Goal: Task Accomplishment & Management: Use online tool/utility

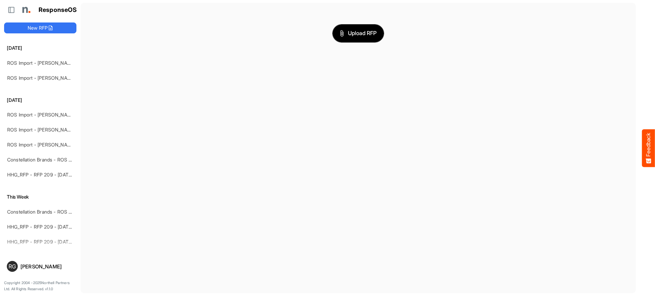
click at [350, 35] on span "Upload RFP" at bounding box center [358, 33] width 37 height 9
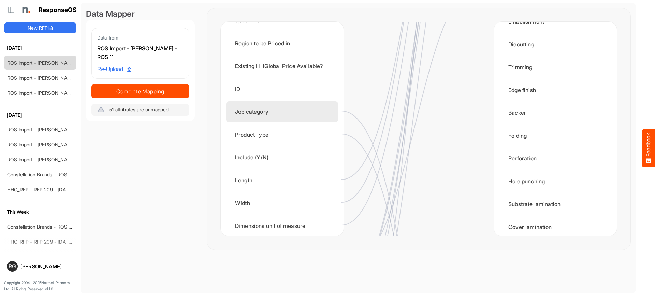
scroll to position [185, 0]
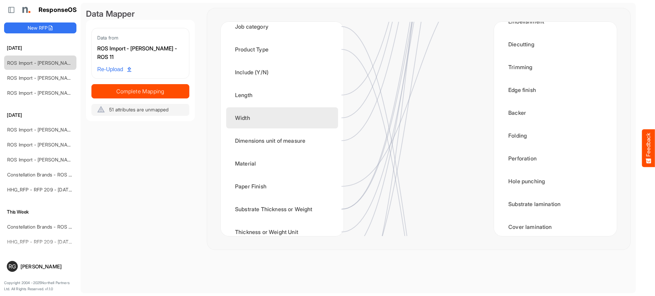
click at [276, 119] on div "Width" at bounding box center [282, 117] width 112 height 21
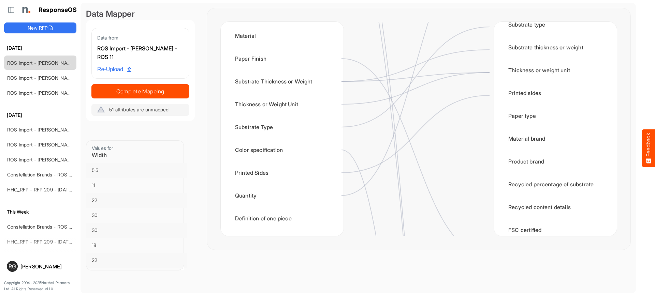
scroll to position [64, 0]
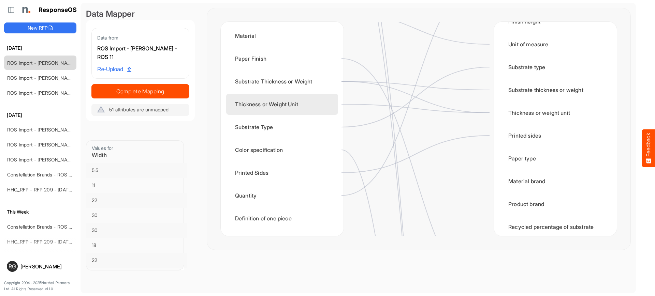
click at [283, 102] on div "Thickness or Weight Unit" at bounding box center [282, 104] width 112 height 21
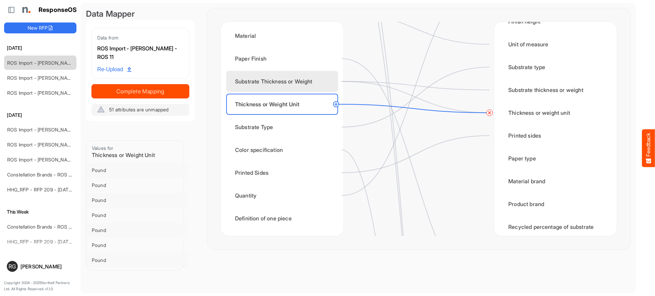
click at [279, 84] on div "Substrate Thickness or Weight" at bounding box center [282, 81] width 112 height 21
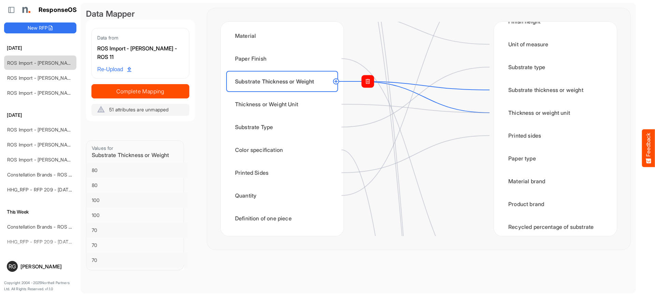
click at [367, 84] on rect at bounding box center [367, 81] width 12 height 12
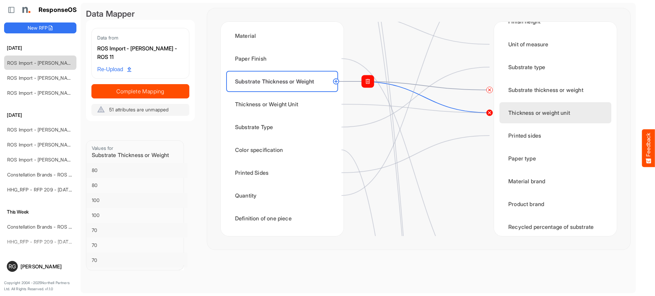
click at [487, 114] on circle at bounding box center [489, 113] width 8 height 8
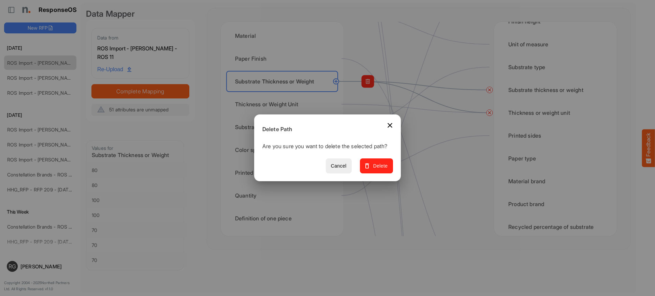
click at [384, 170] on span "Delete" at bounding box center [376, 166] width 23 height 9
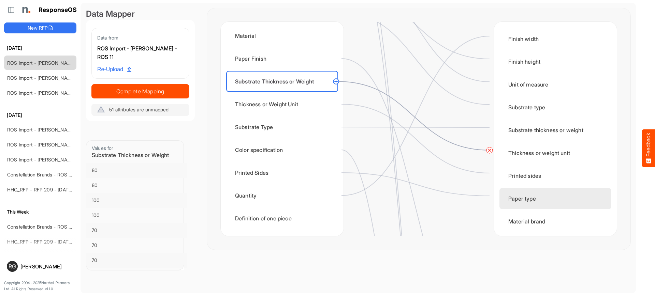
scroll to position [0, 0]
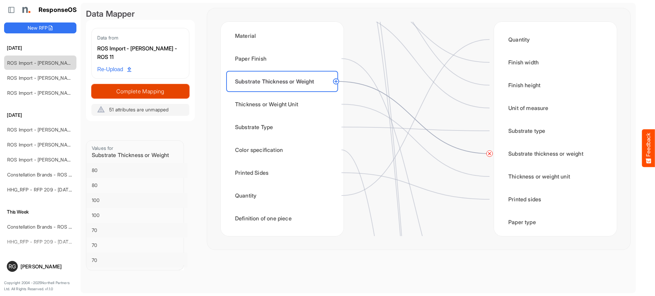
click at [152, 93] on span "Complete Mapping" at bounding box center [140, 92] width 97 height 10
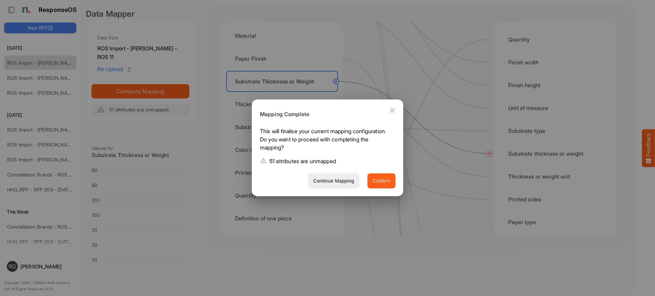
click at [384, 181] on span "Confirm" at bounding box center [381, 181] width 18 height 9
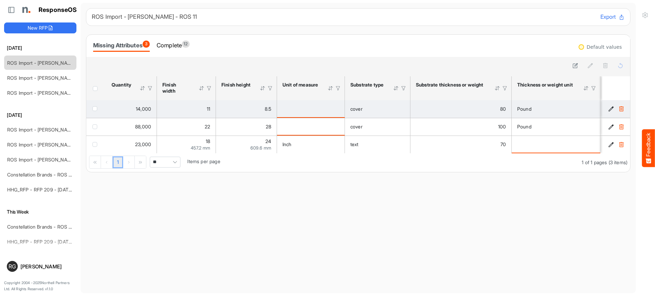
click at [92, 109] on td "checkbox" at bounding box center [96, 109] width 20 height 18
click at [95, 109] on span "checkbox" at bounding box center [94, 108] width 5 height 5
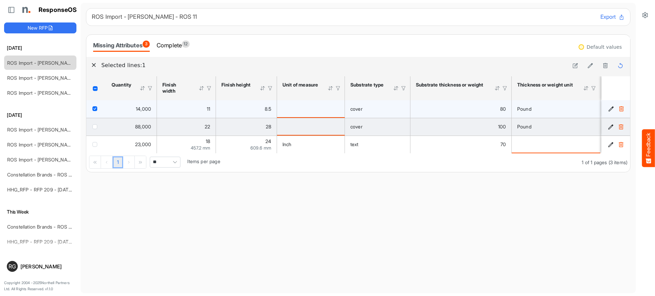
click at [94, 126] on span "checkbox" at bounding box center [94, 126] width 5 height 5
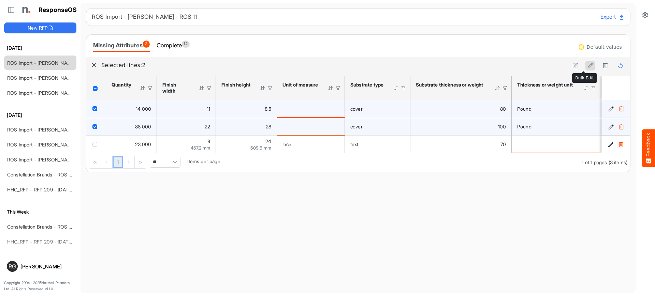
click at [586, 64] on button at bounding box center [590, 66] width 10 height 10
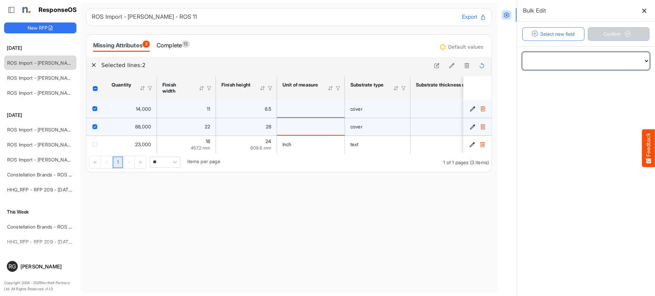
click at [636, 59] on select "**********" at bounding box center [585, 61] width 127 height 17
select select "**********"
click at [522, 53] on select "**********" at bounding box center [585, 61] width 127 height 17
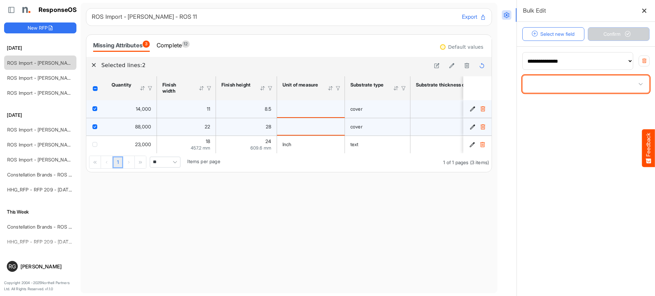
click at [617, 85] on span at bounding box center [585, 84] width 127 height 17
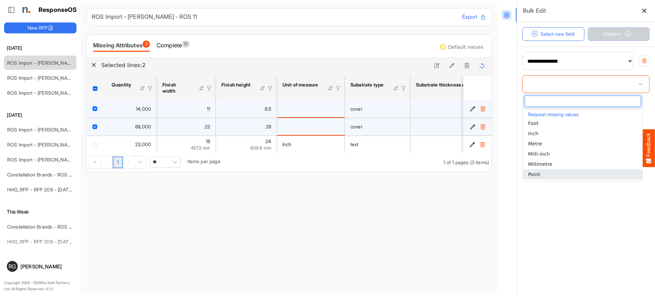
scroll to position [31, 0]
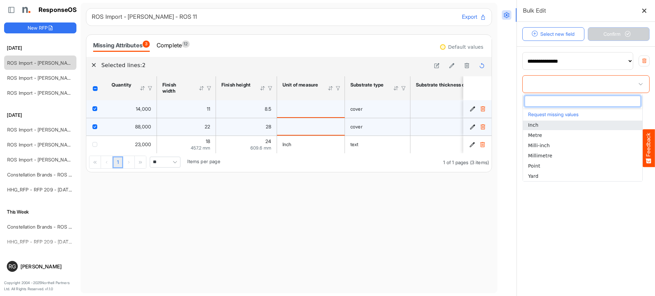
click at [563, 127] on li "Inch" at bounding box center [582, 125] width 119 height 10
type input "****"
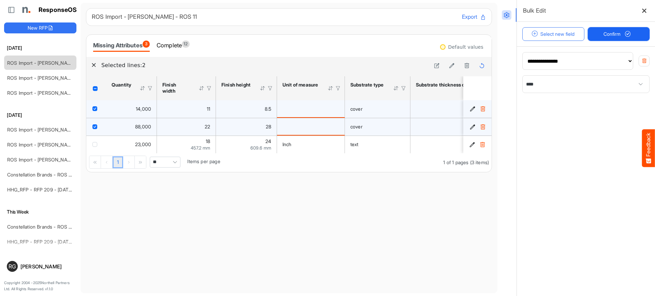
click at [622, 31] on span "Confirm" at bounding box center [618, 34] width 30 height 8
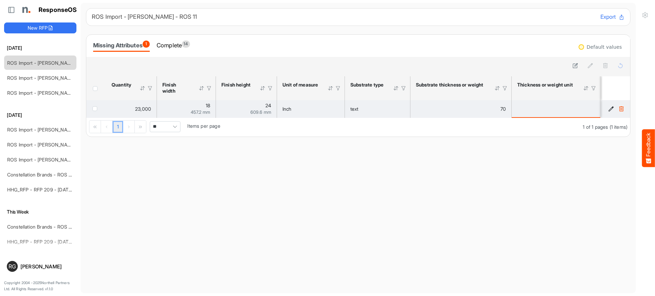
click at [93, 108] on span "checkbox" at bounding box center [94, 108] width 5 height 5
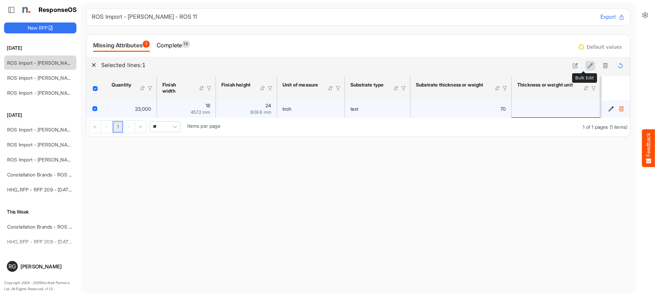
click at [587, 66] on icon at bounding box center [590, 66] width 6 height 6
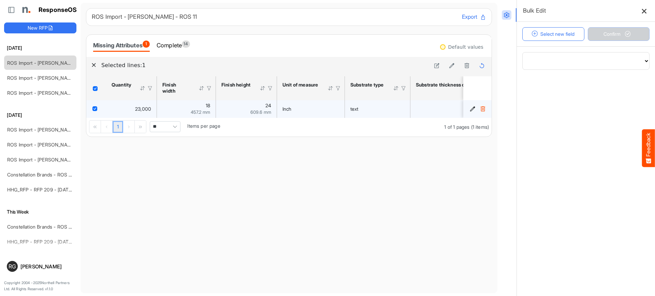
click at [642, 12] on icon at bounding box center [644, 11] width 6 height 6
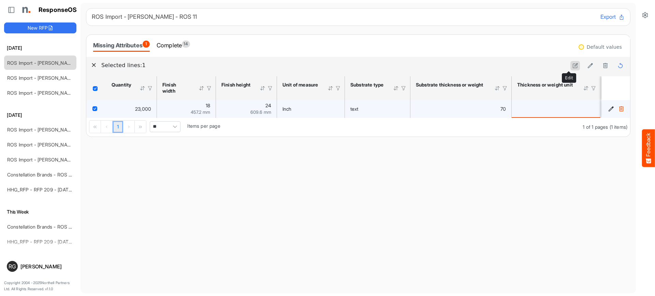
click at [572, 68] on icon at bounding box center [575, 66] width 6 height 6
click at [608, 106] on icon "407265a6-c953-4b36-9d8e-06c003f4679a is template cell Column Header" at bounding box center [611, 109] width 6 height 6
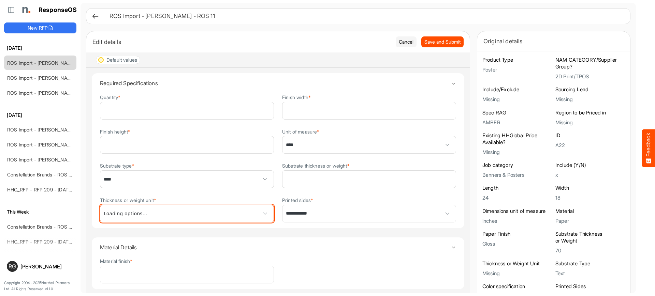
click at [260, 214] on span at bounding box center [265, 214] width 10 height 10
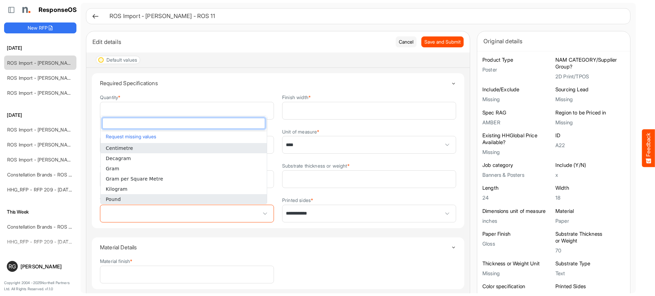
click at [178, 202] on li "Pound" at bounding box center [184, 199] width 166 height 10
type input "*****"
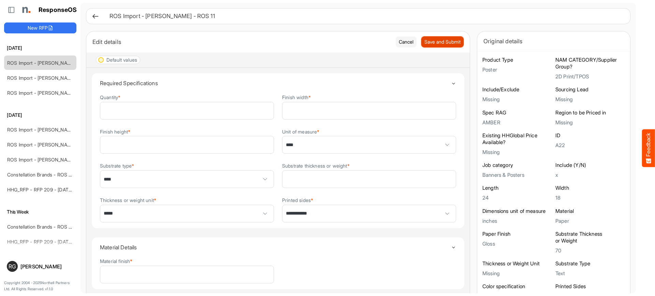
click at [427, 45] on span "Save and Submit" at bounding box center [442, 42] width 36 height 8
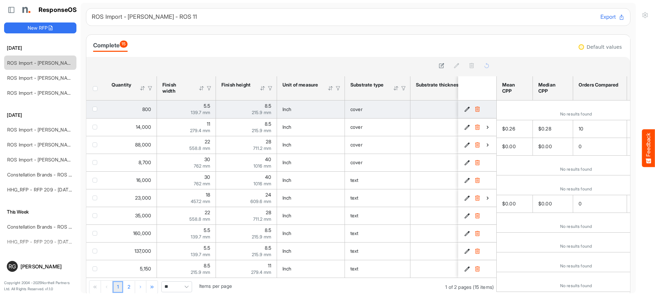
click at [464, 110] on icon "3e81ae16-3997-41f2-b7ec-ee2098ccea84 is template cell Column Header" at bounding box center [467, 109] width 6 height 6
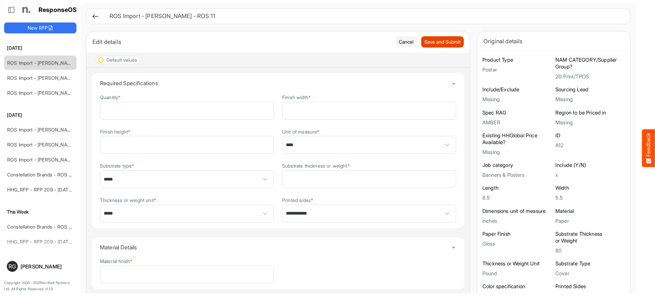
click at [449, 41] on span "Save and Submit" at bounding box center [442, 42] width 36 height 8
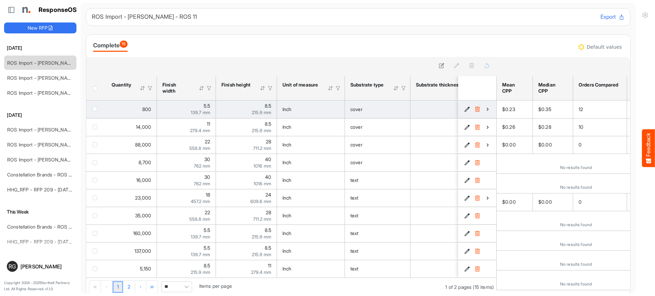
click at [485, 110] on icon "3e81ae16-3997-41f2-b7ec-ee2098ccea84 is template cell Column Header" at bounding box center [488, 109] width 6 height 6
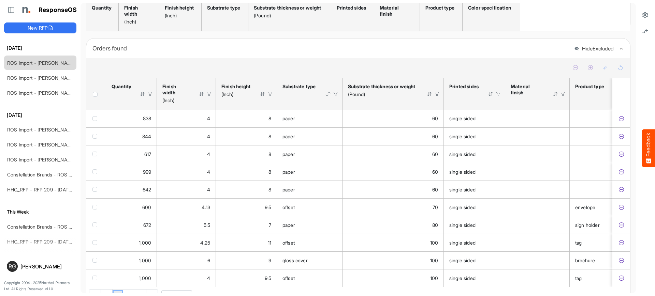
scroll to position [170, 0]
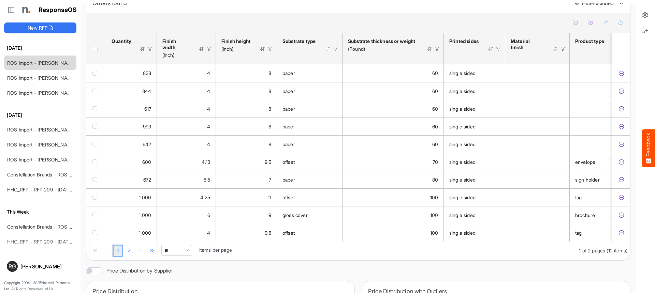
drag, startPoint x: 312, startPoint y: 247, endPoint x: 347, endPoint y: 246, distance: 34.8
click at [347, 242] on div "838 4 8 paper 60 single sided 0.05 [DATE] 41.9 WAM Print-Mail, Inc - HHG Strate…" at bounding box center [358, 152] width 544 height 177
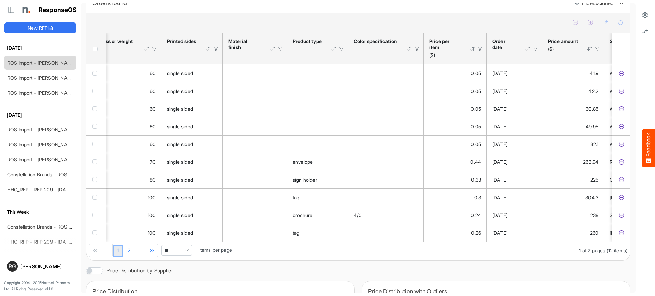
scroll to position [0, 284]
click at [477, 50] on div at bounding box center [478, 49] width 6 height 6
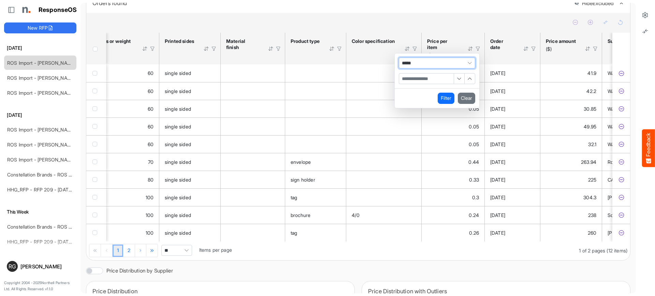
click at [467, 62] on span "Filter Operator" at bounding box center [469, 63] width 10 height 10
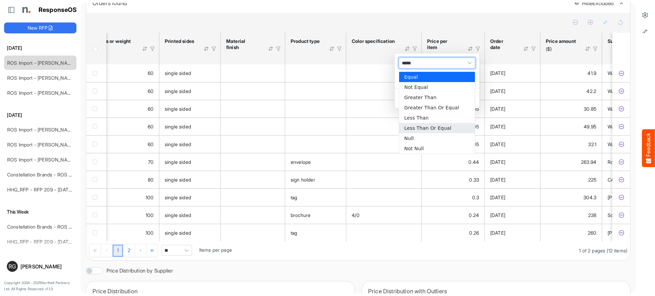
click at [451, 129] on li "Less Than Or Equal" at bounding box center [437, 128] width 76 height 10
type input "**********"
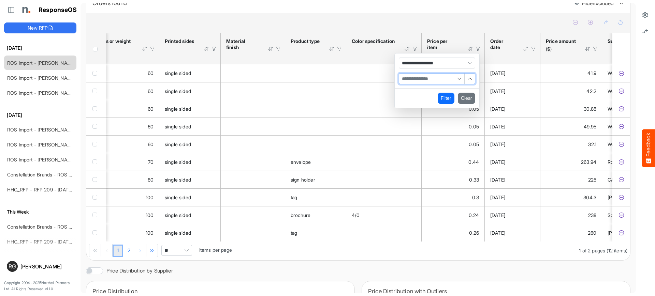
click at [425, 80] on input "Filter Value" at bounding box center [426, 79] width 55 height 10
type input "**"
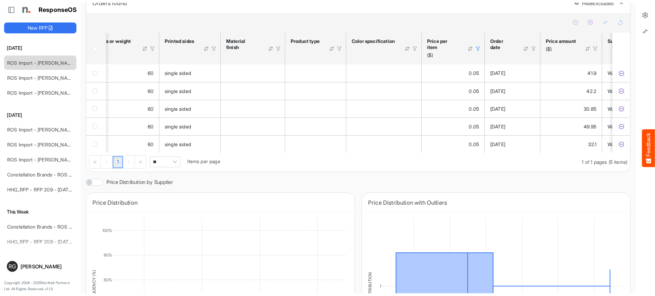
click at [97, 51] on span "Header checkbox" at bounding box center [95, 49] width 5 height 5
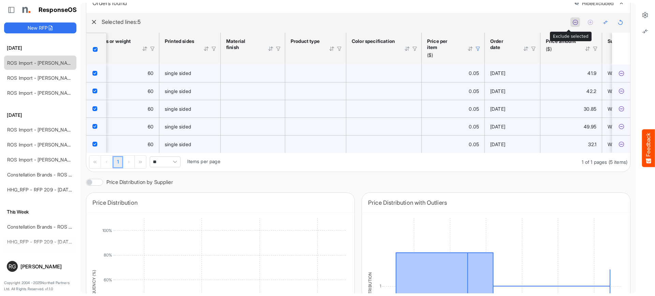
click at [572, 23] on icon at bounding box center [575, 22] width 6 height 6
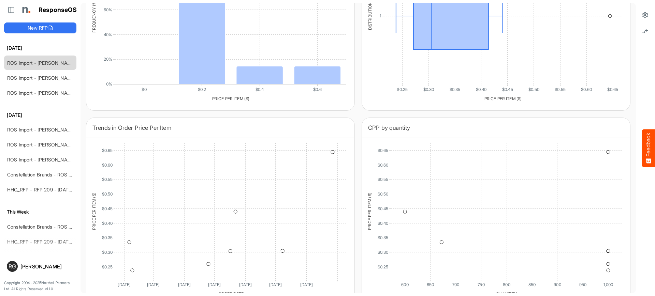
scroll to position [552, 0]
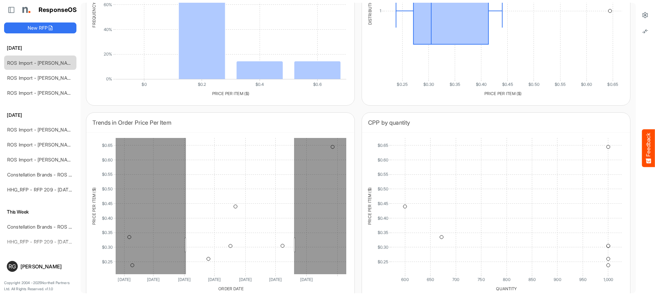
drag, startPoint x: 186, startPoint y: 232, endPoint x: 294, endPoint y: 235, distance: 107.8
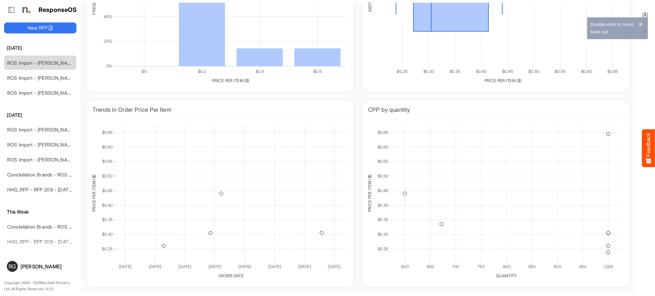
scroll to position [98, 0]
